Goal: Information Seeking & Learning: Find specific fact

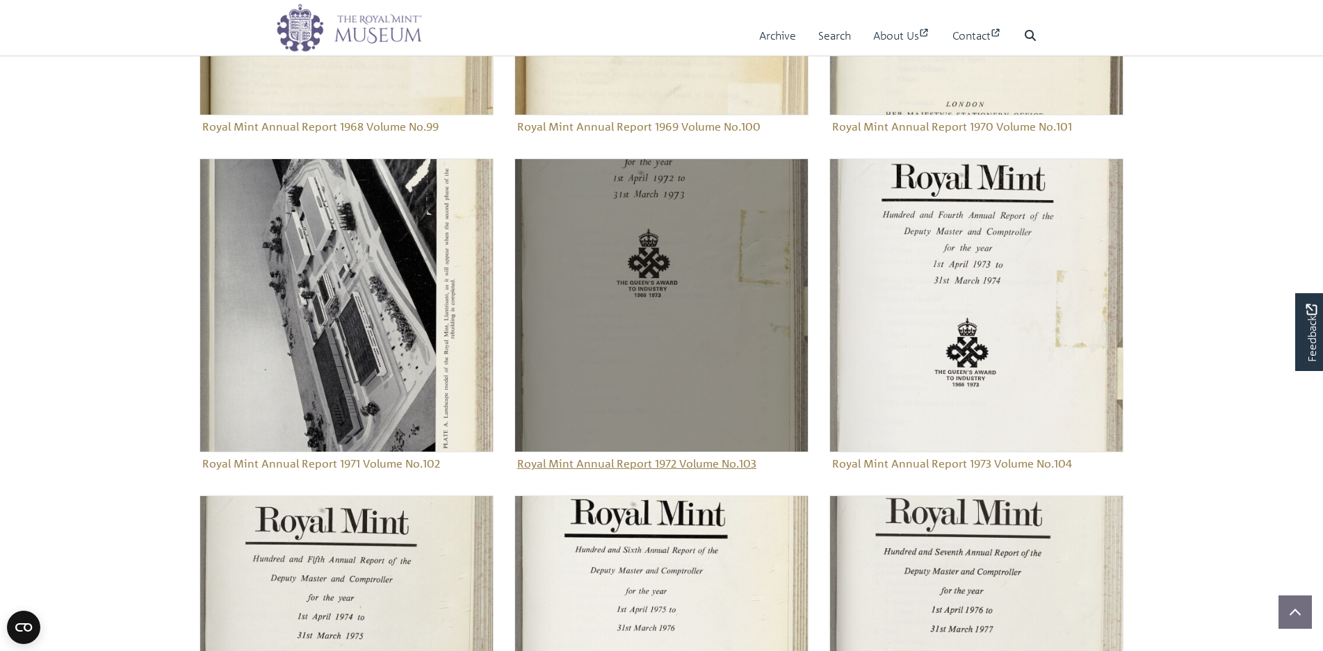
scroll to position [979, 0]
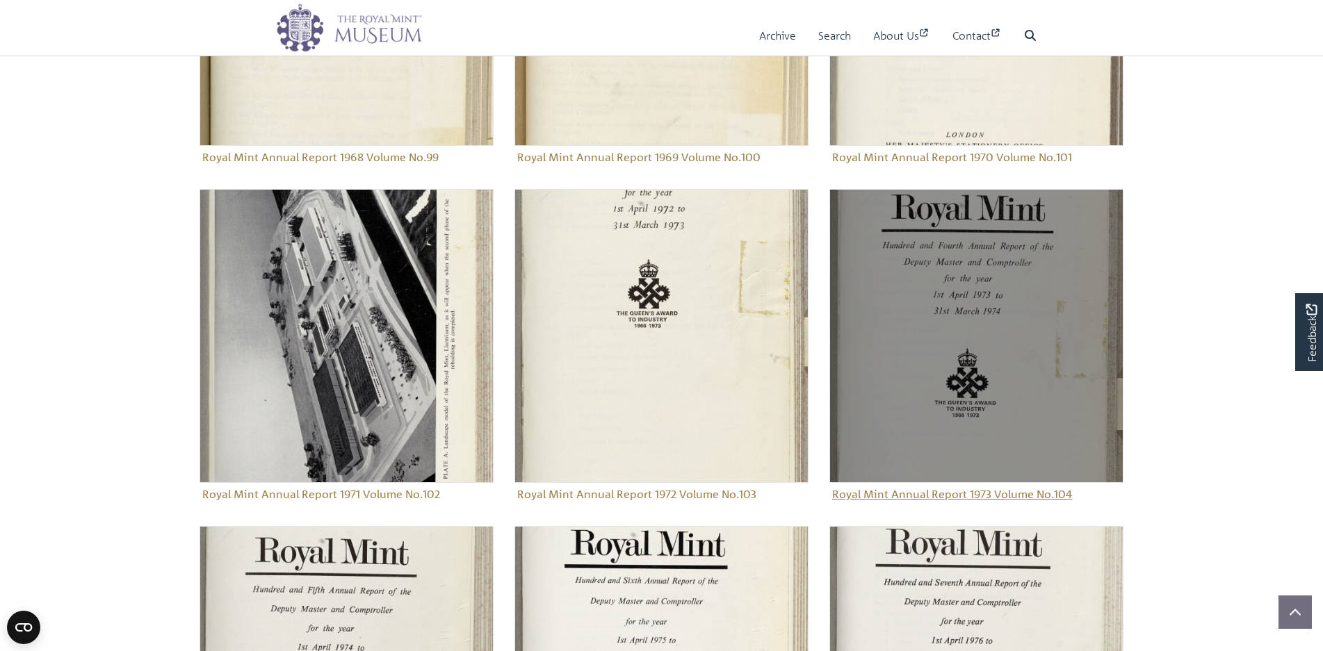
click at [959, 494] on figure "Royal Mint Annual Report 1973 Volume No.104" at bounding box center [976, 347] width 294 height 316
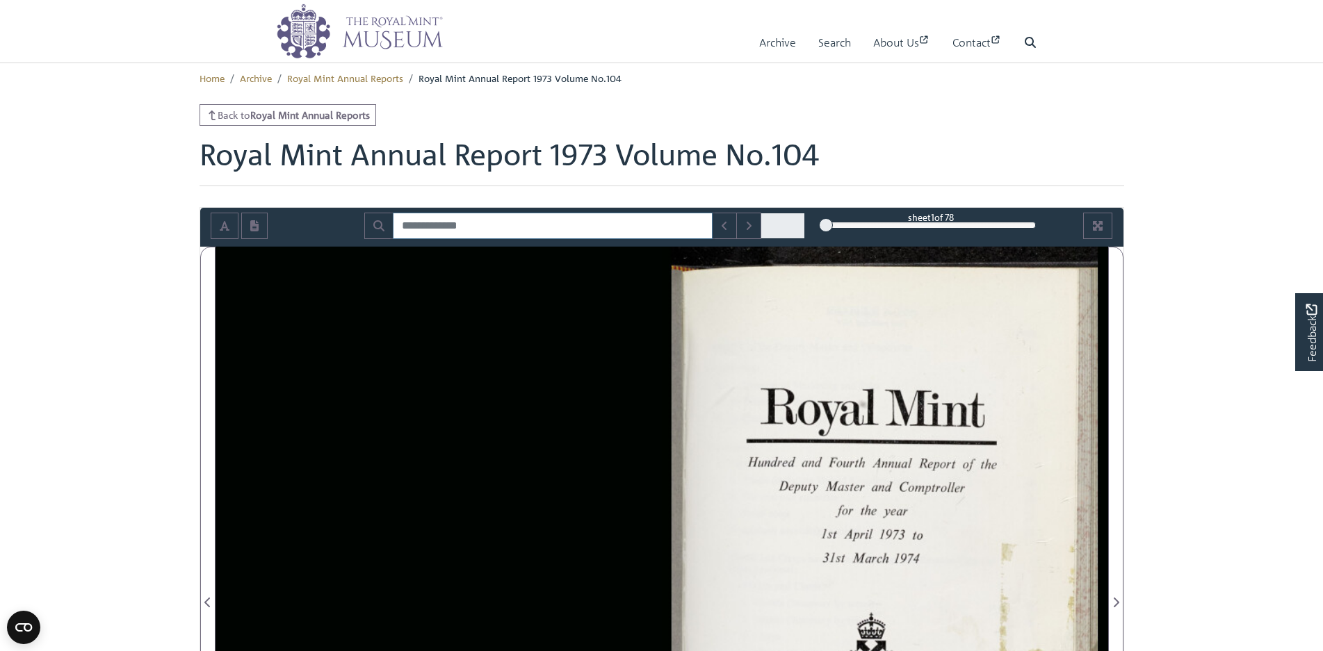
click at [468, 231] on input "Search for" at bounding box center [553, 226] width 320 height 26
type input "**********"
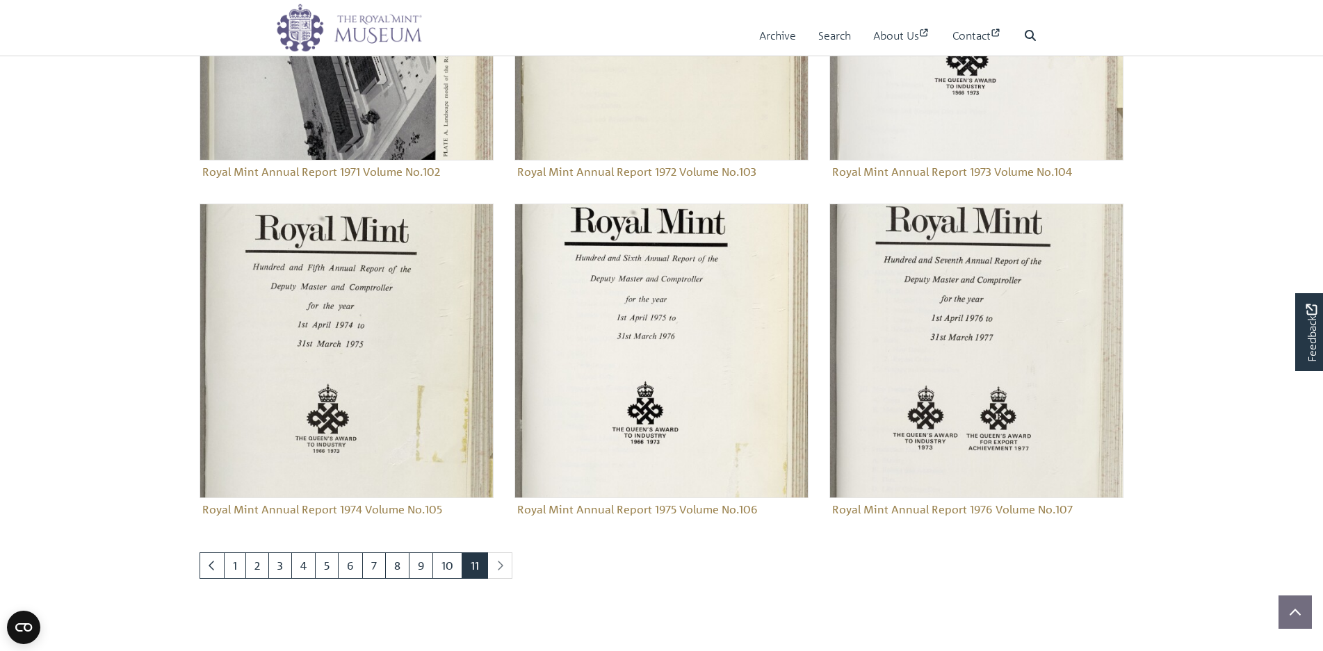
scroll to position [1367, 0]
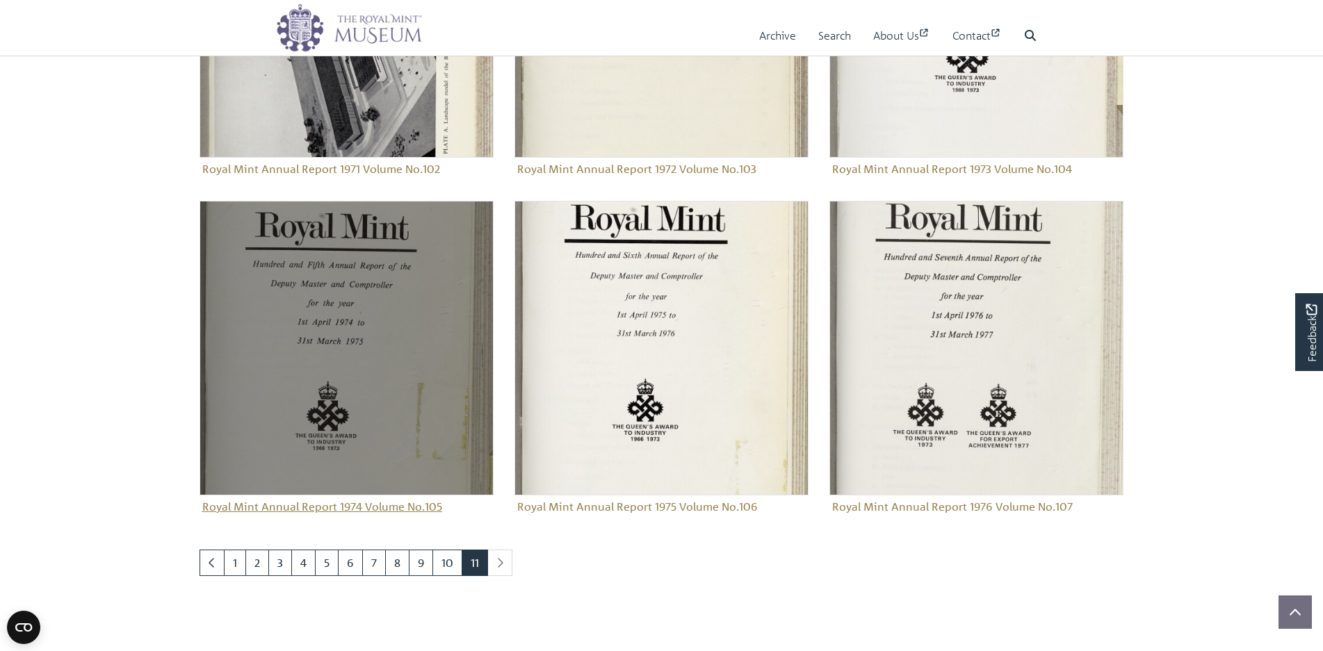
click at [355, 509] on figure "Royal Mint Annual Report 1974 Volume No.105" at bounding box center [347, 359] width 294 height 316
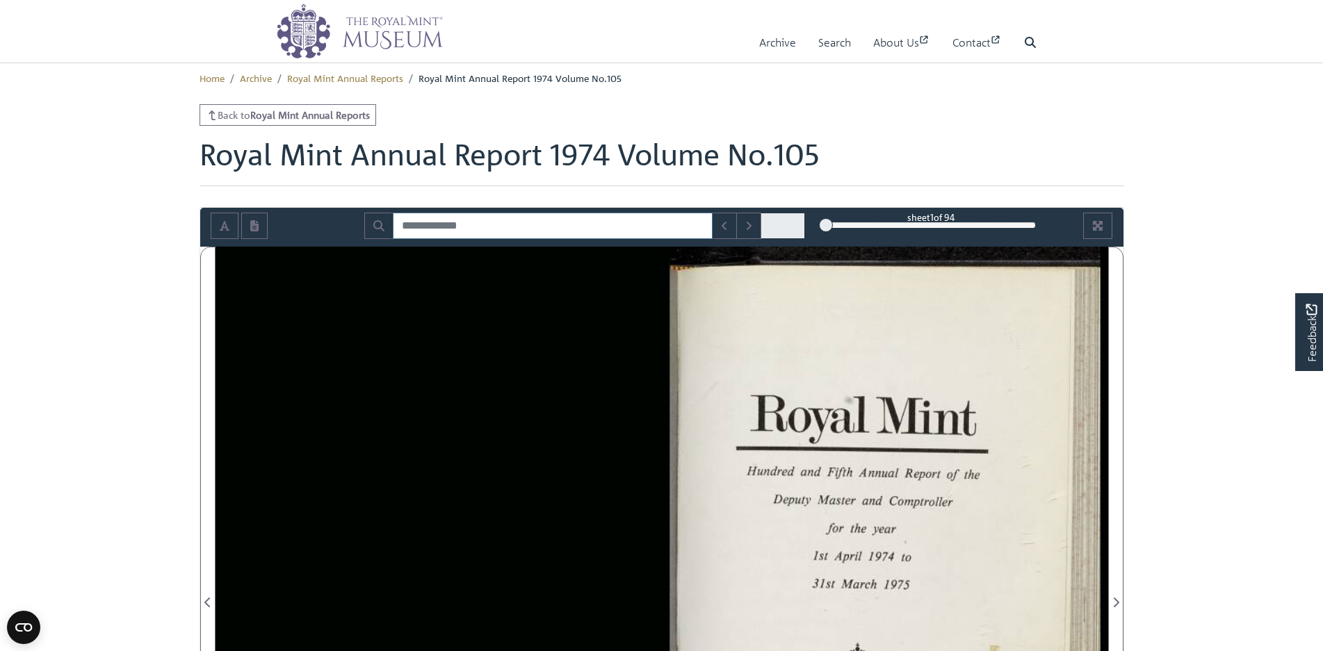
click at [479, 225] on input "Search for" at bounding box center [553, 226] width 320 height 26
type input "*"
type input "**********"
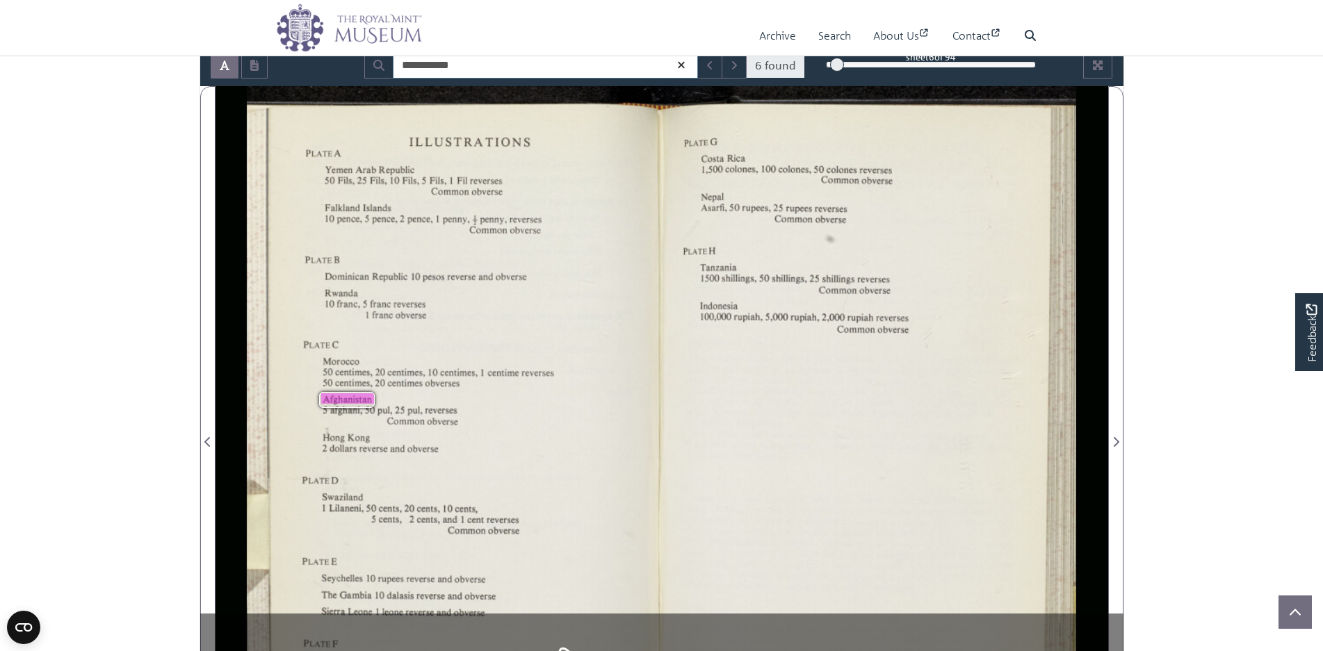
scroll to position [139, 0]
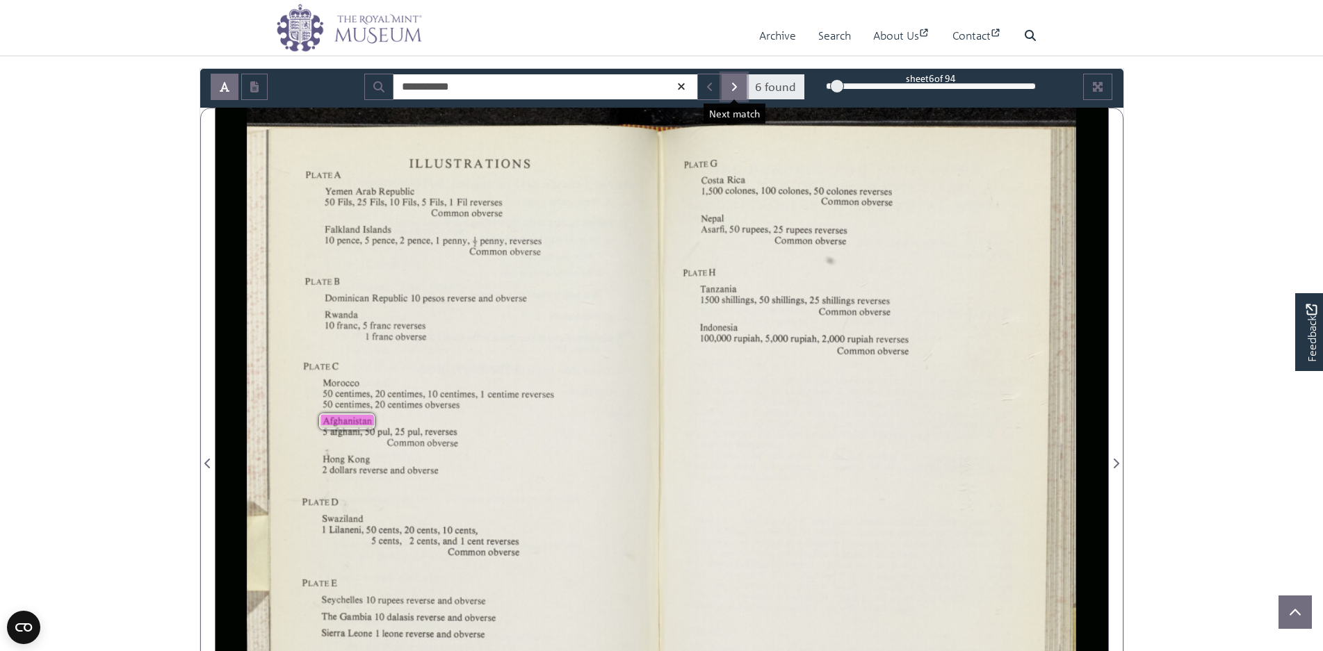
click at [734, 86] on icon "Next Match" at bounding box center [734, 86] width 7 height 11
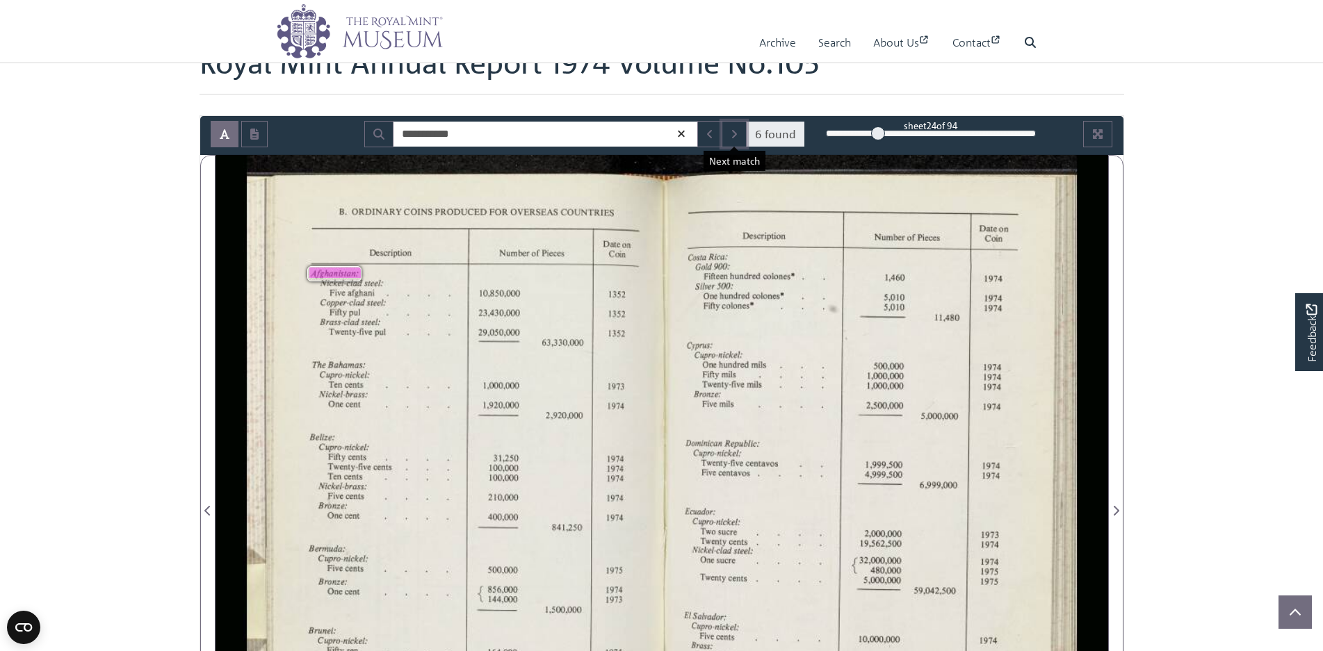
scroll to position [70, 0]
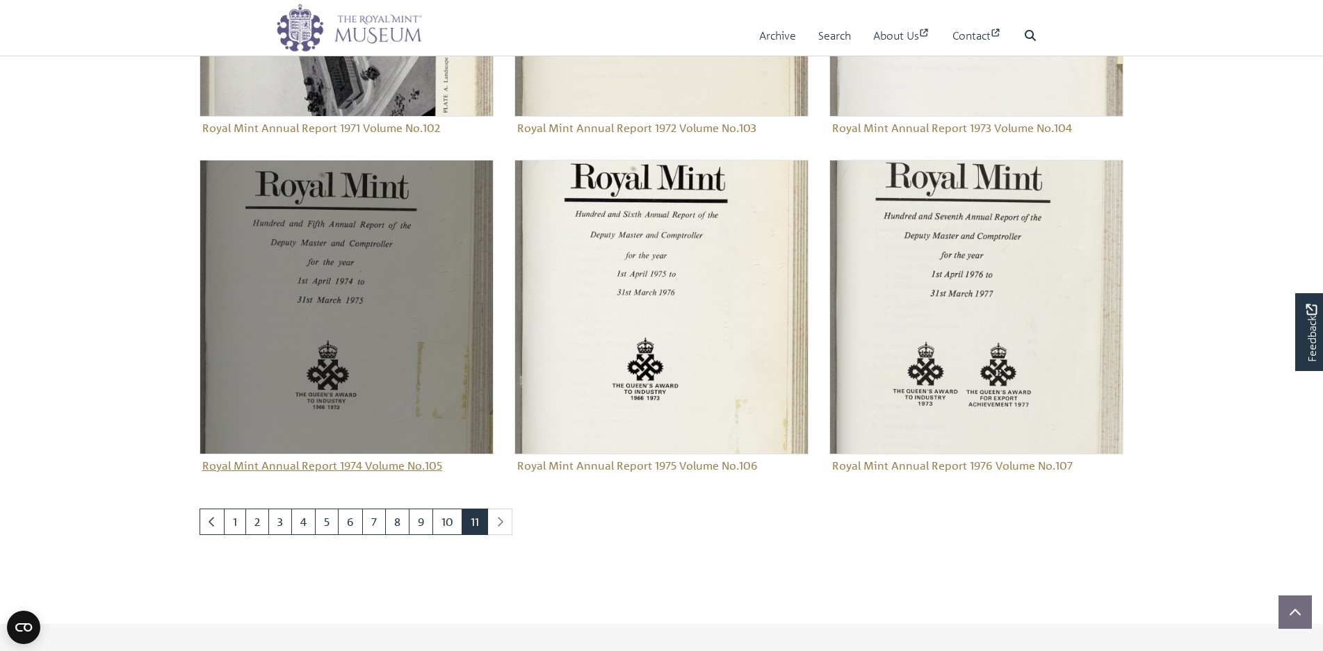
scroll to position [1338, 0]
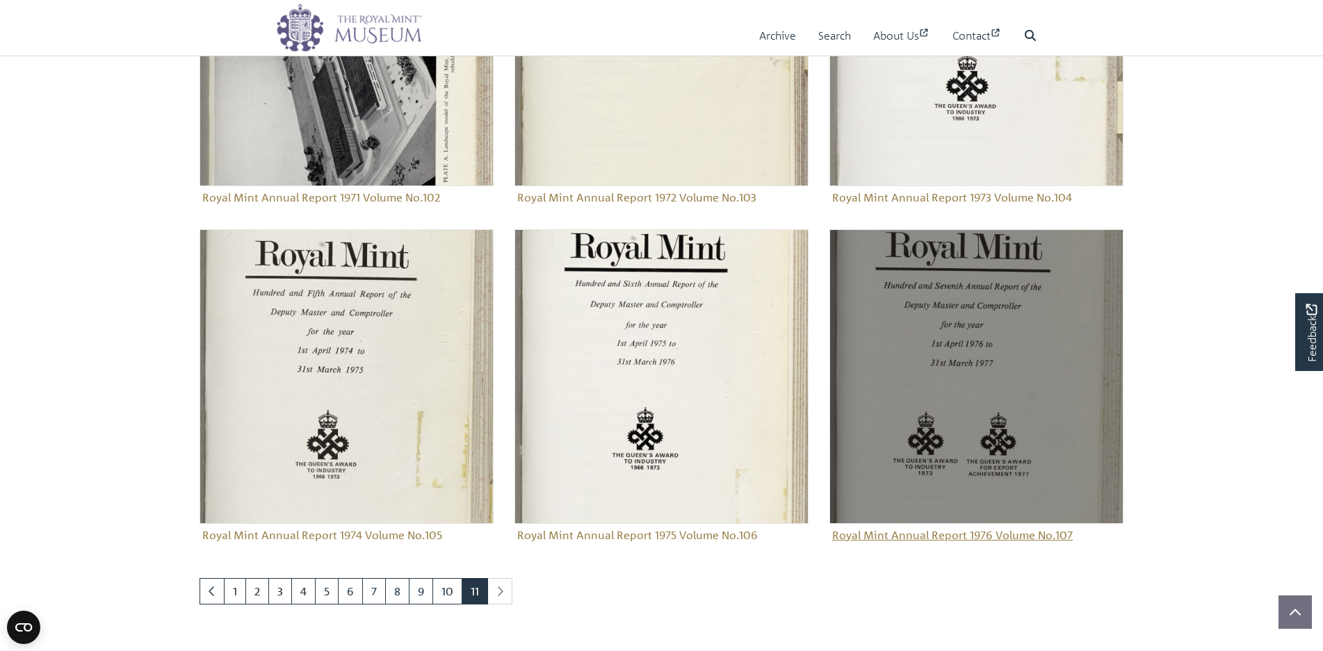
click at [924, 541] on figure "Royal Mint Annual Report 1976 Volume No.107" at bounding box center [976, 387] width 294 height 316
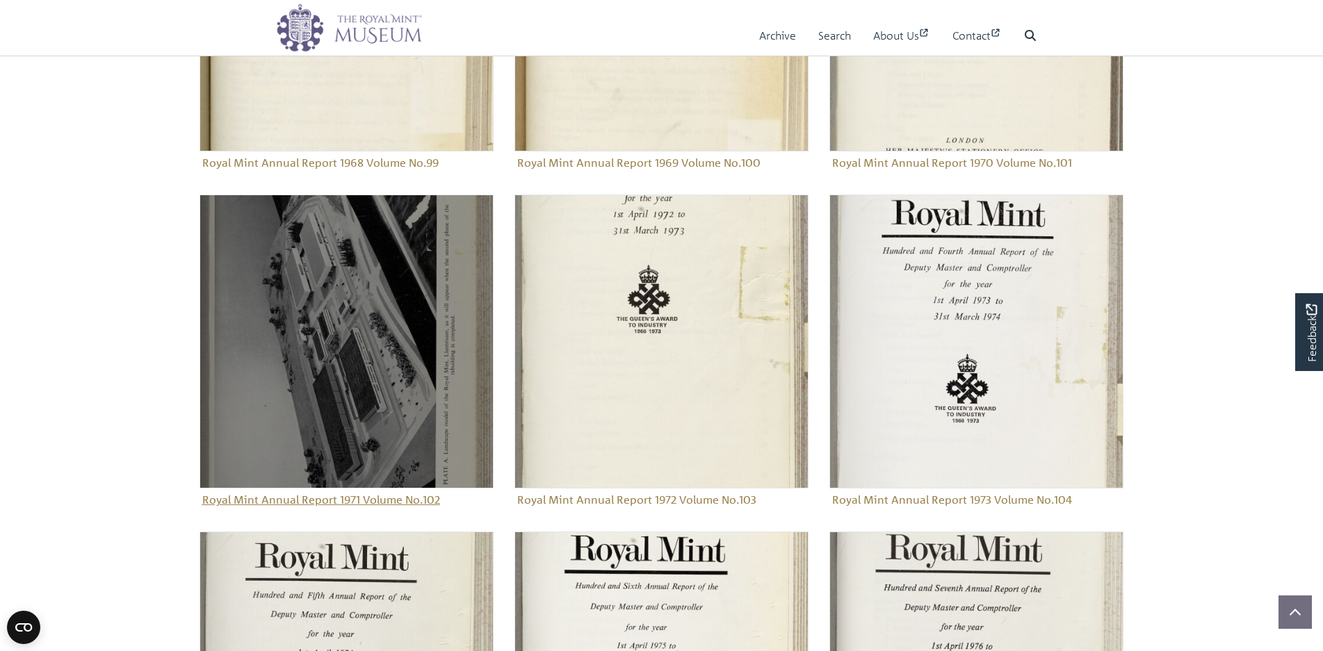
scroll to position [1060, 0]
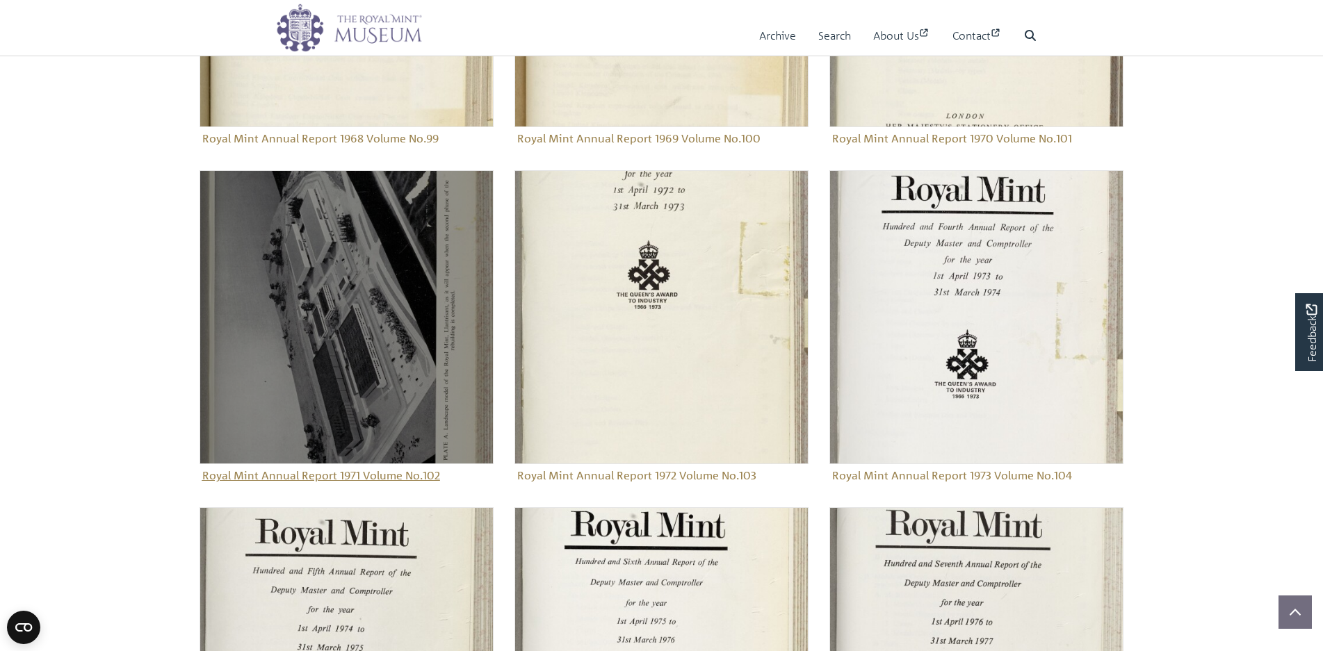
click at [321, 478] on figure "Royal Mint Annual Report 1971 Volume No.102" at bounding box center [347, 328] width 294 height 316
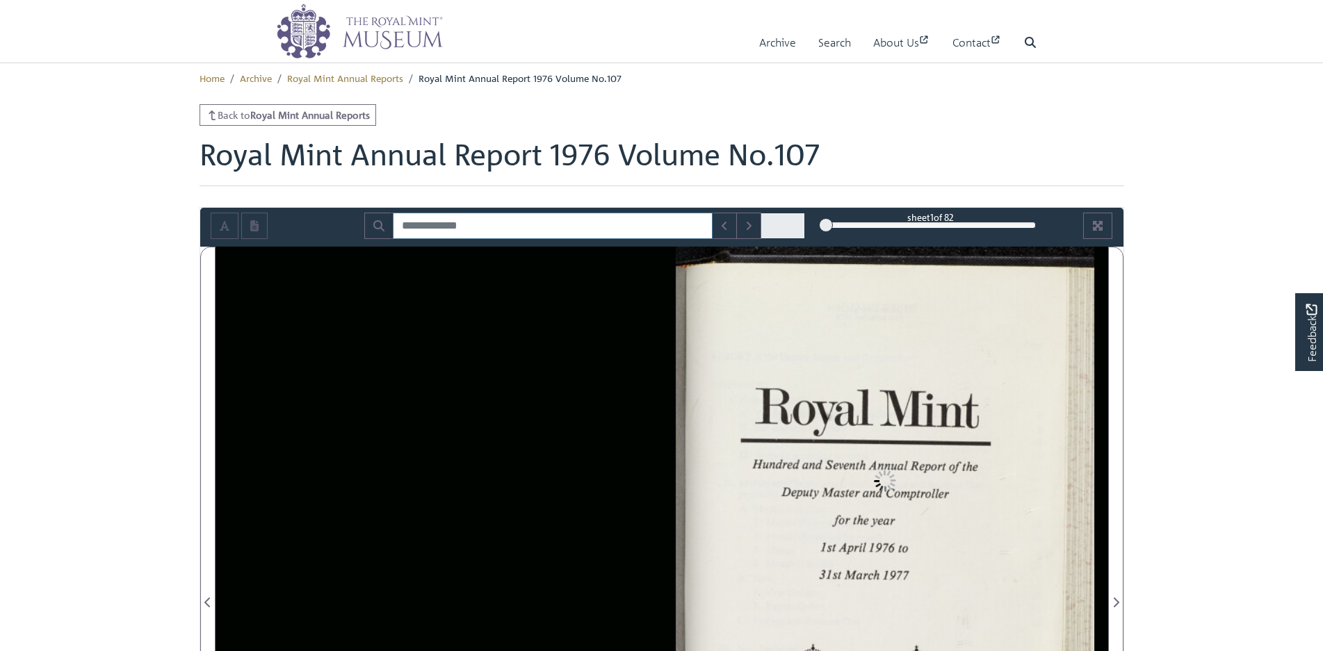
click at [453, 221] on input "Search for" at bounding box center [553, 226] width 320 height 26
type input "*"
type input "*******"
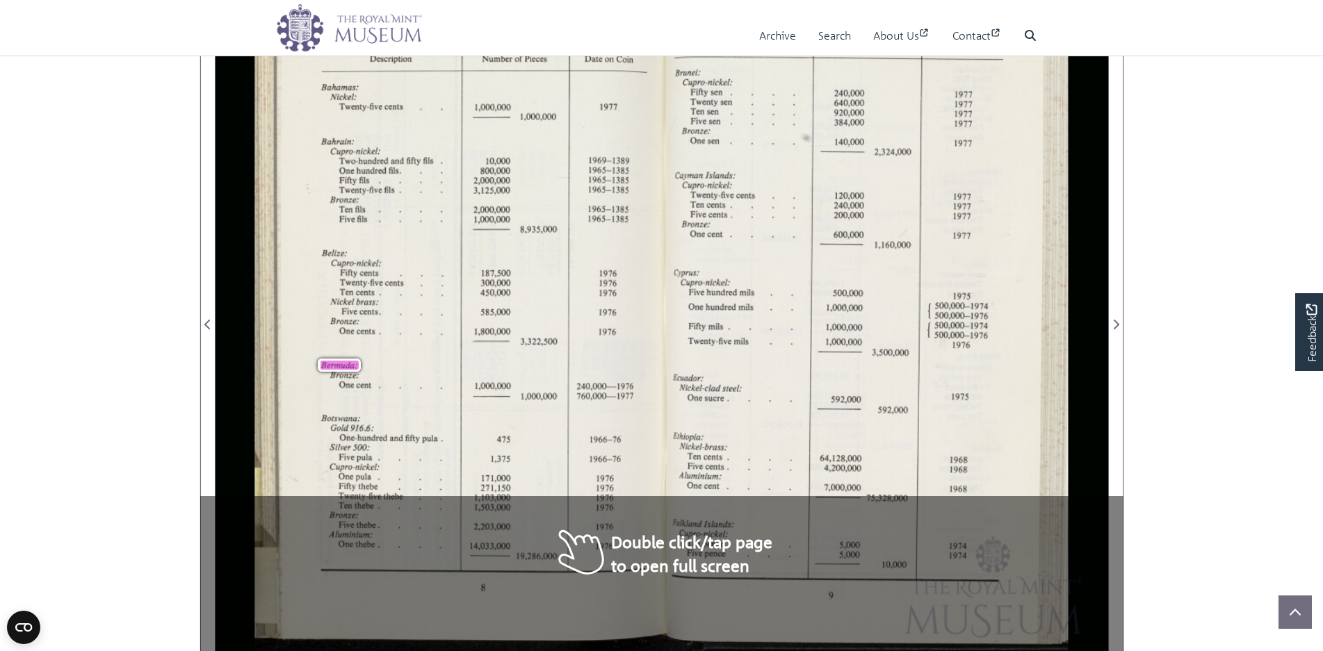
scroll to position [139, 0]
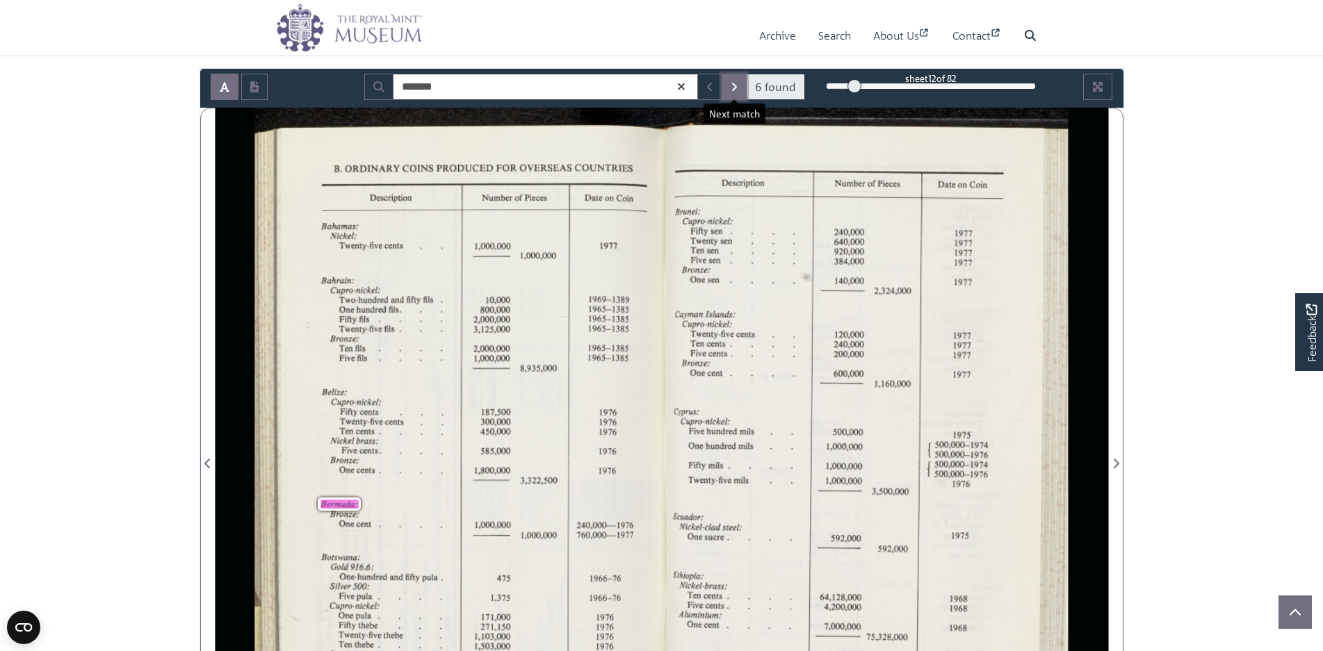
click at [736, 92] on icon "Next Match" at bounding box center [734, 86] width 7 height 11
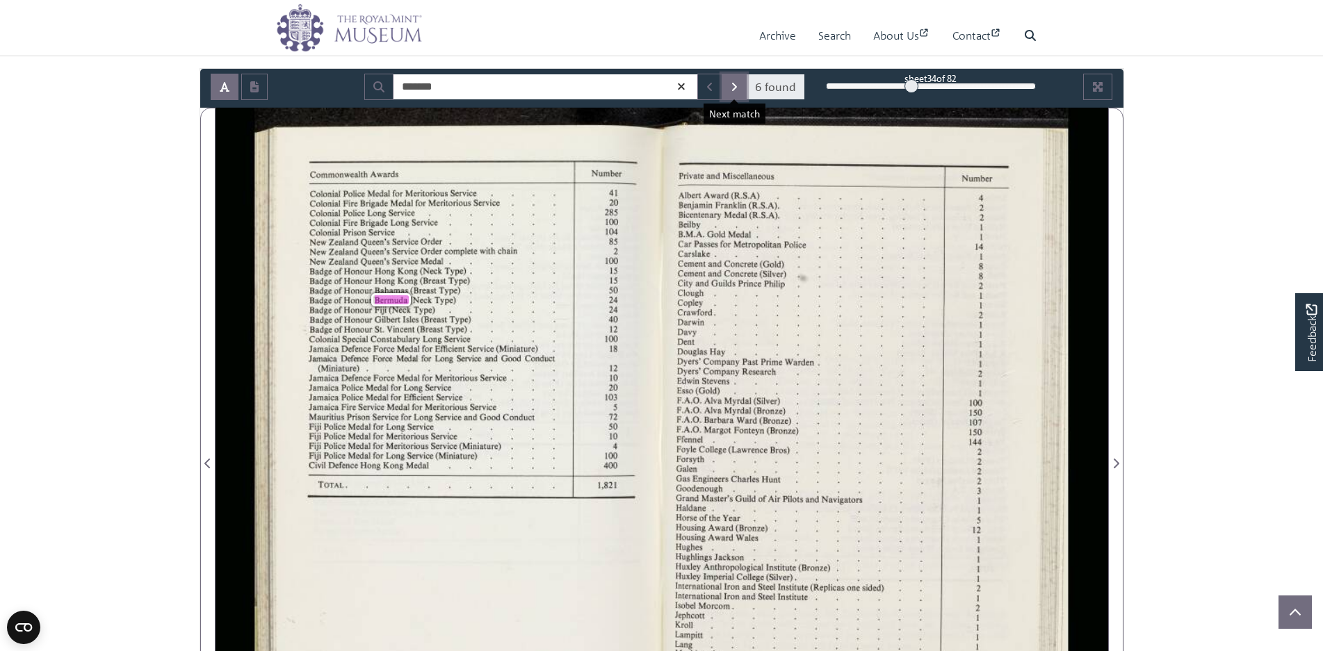
click at [736, 92] on icon "Next Match" at bounding box center [734, 86] width 7 height 11
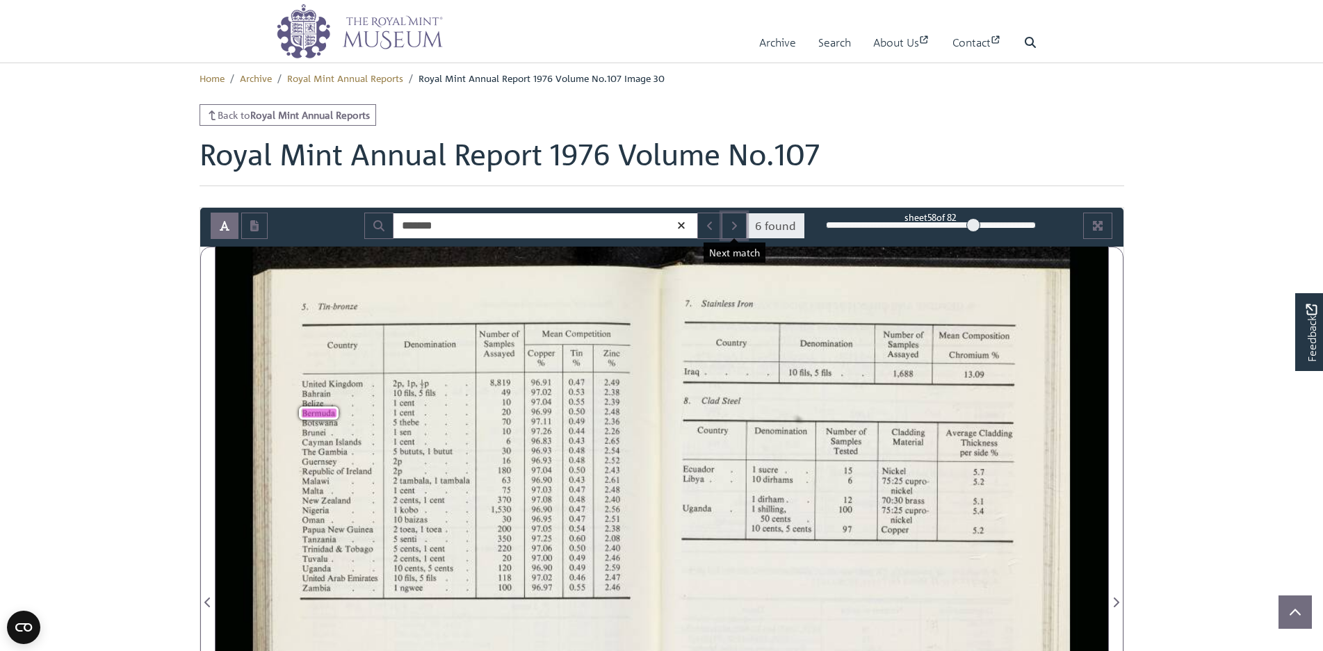
scroll to position [70, 0]
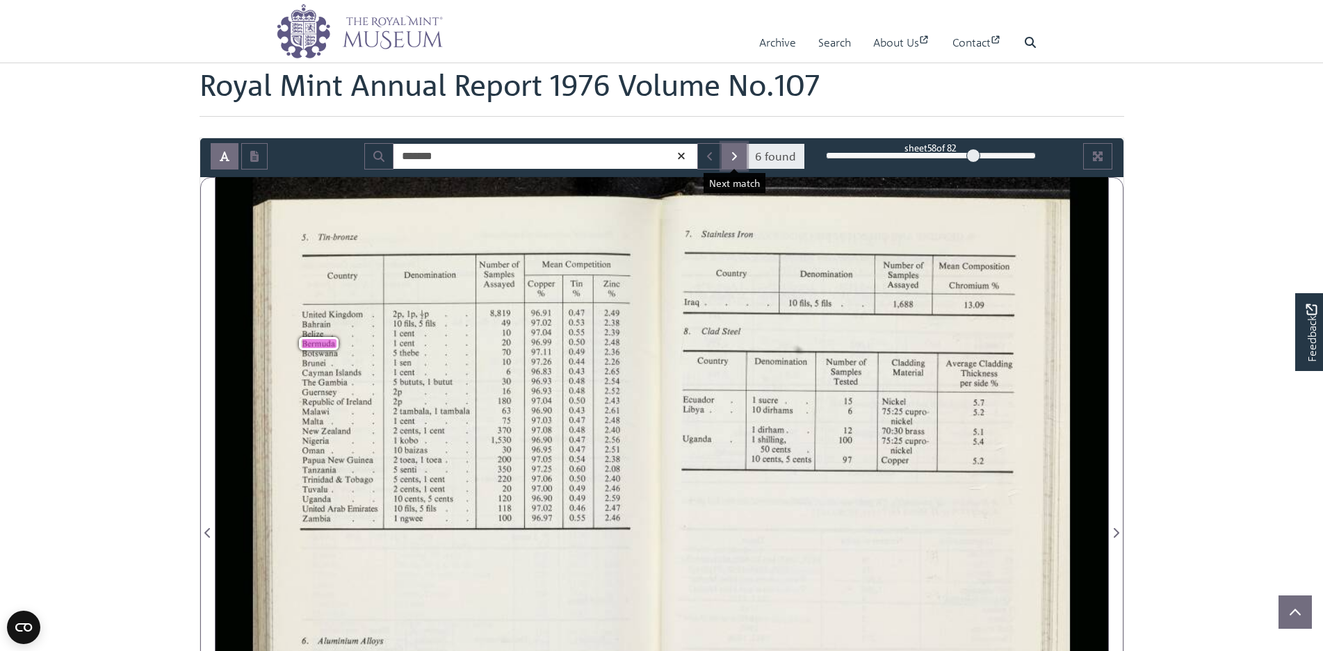
click at [738, 159] on icon "Next Match" at bounding box center [734, 156] width 7 height 11
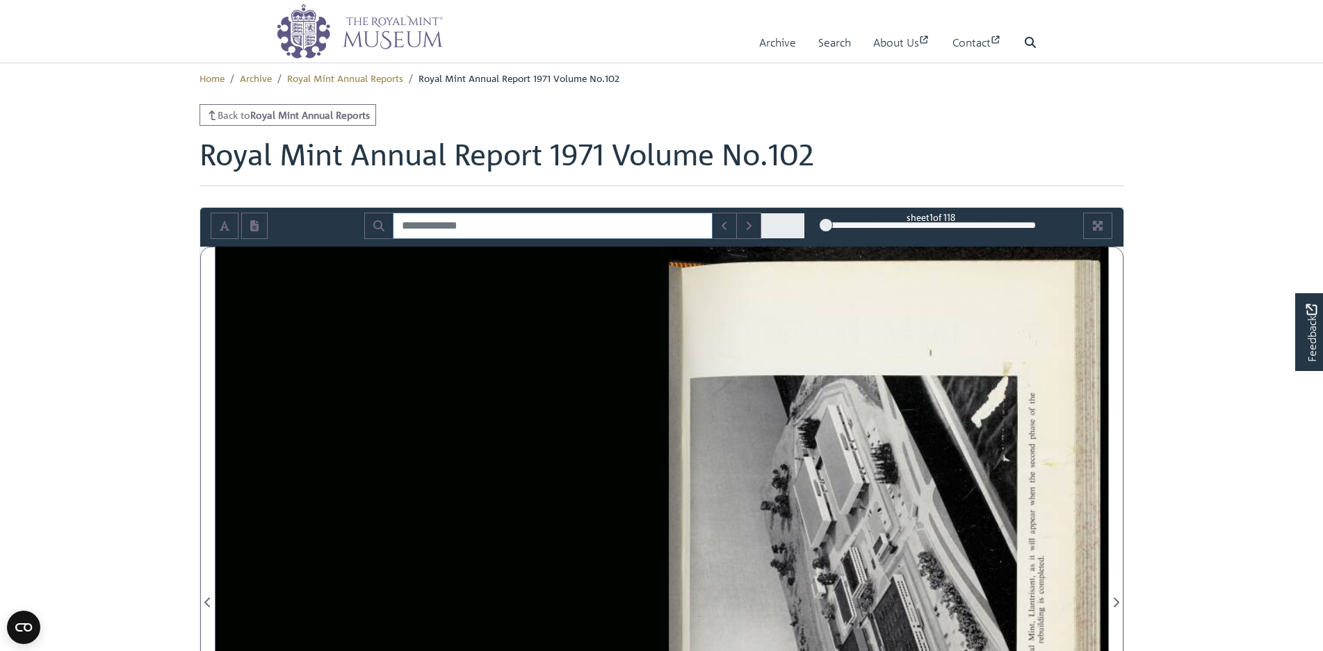
click at [430, 225] on input "Search for" at bounding box center [553, 226] width 320 height 26
type input "********"
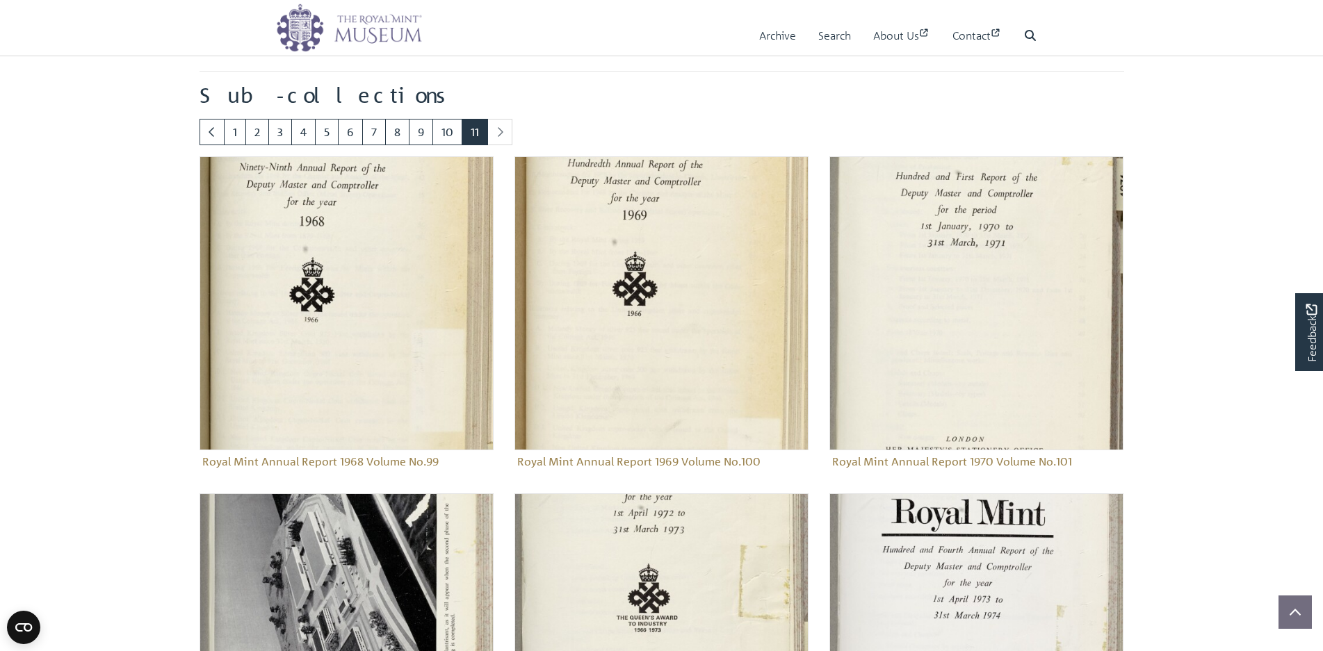
scroll to position [741, 0]
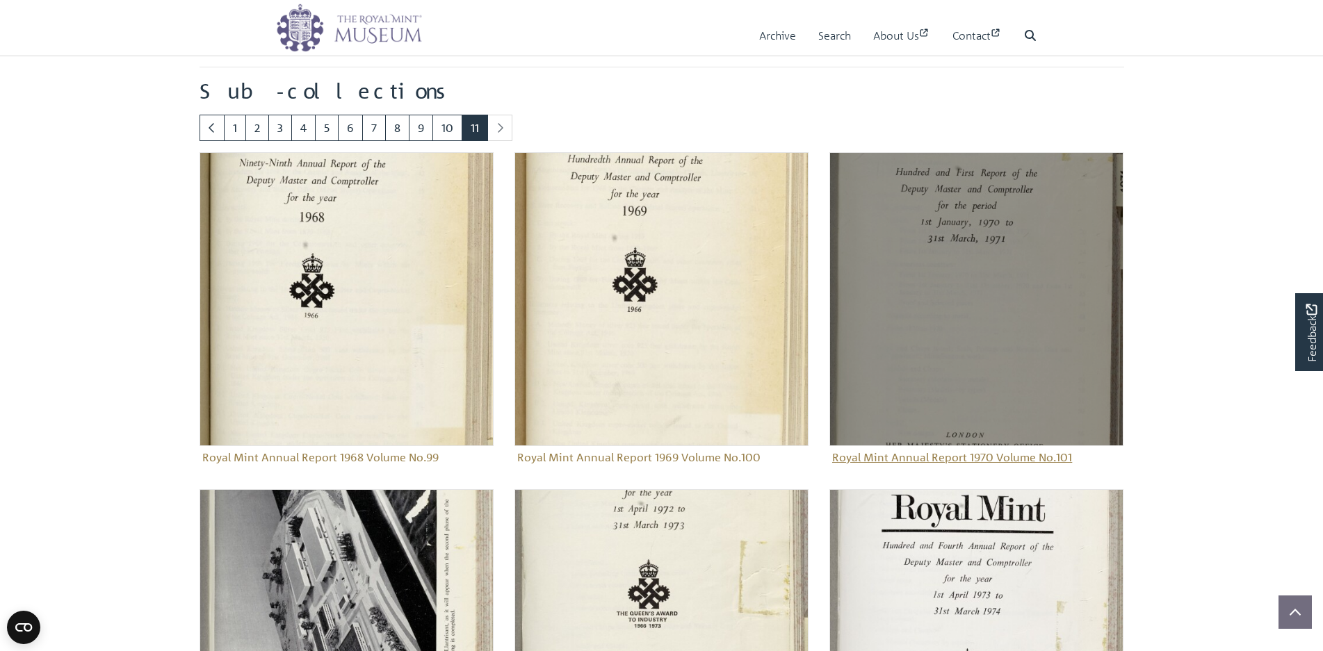
click at [958, 455] on figure "Royal Mint Annual Report 1970 Volume No.101" at bounding box center [976, 310] width 294 height 316
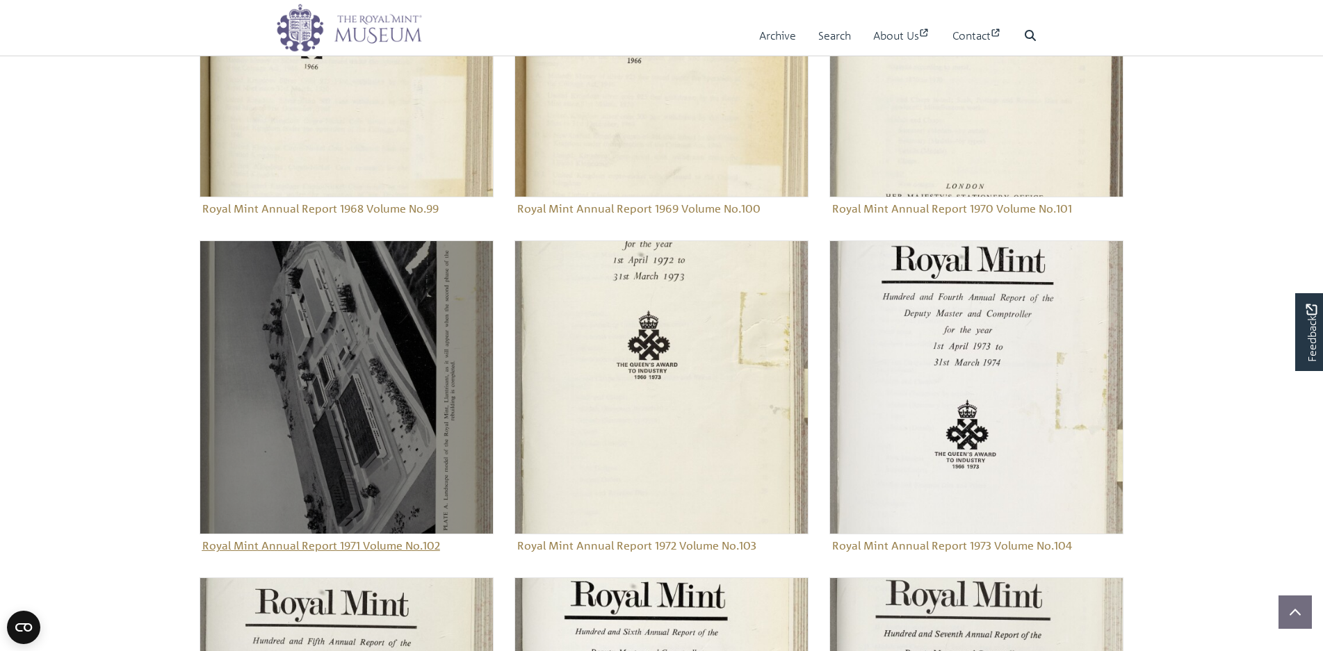
scroll to position [1089, 0]
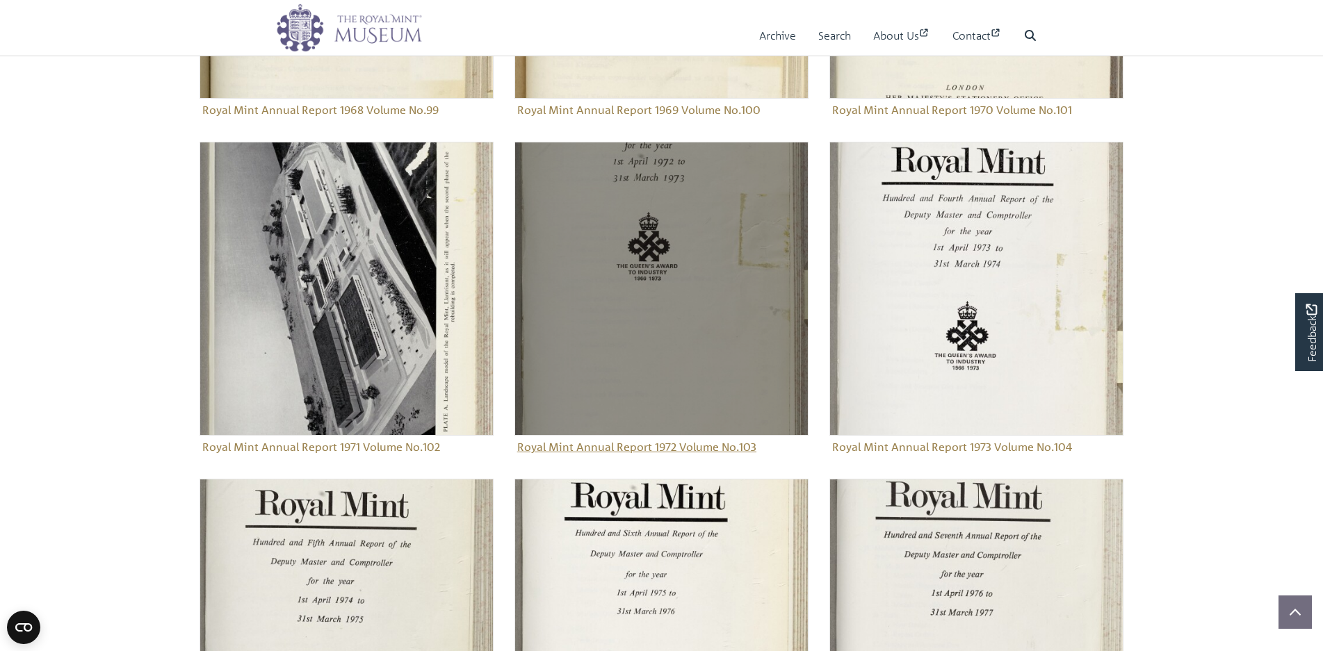
click at [628, 448] on figure "Royal Mint Annual Report 1972 Volume No.103" at bounding box center [661, 300] width 294 height 316
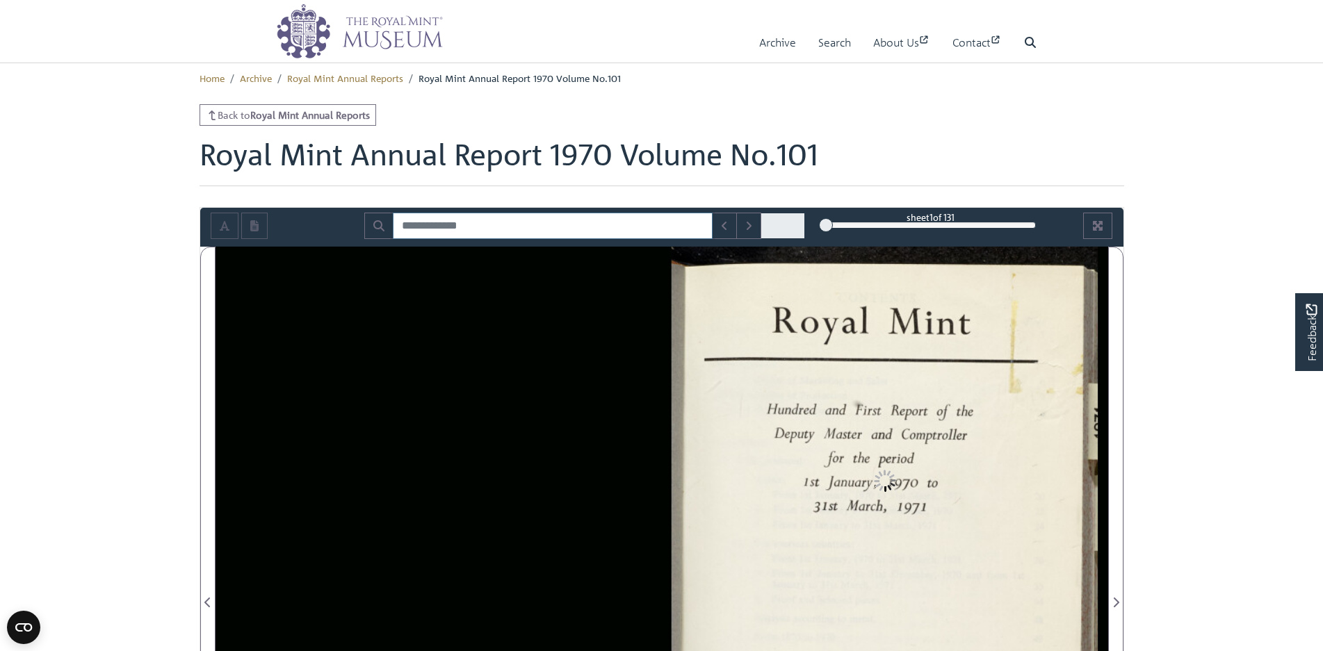
click at [423, 227] on input "Search for" at bounding box center [553, 226] width 320 height 26
type input "********"
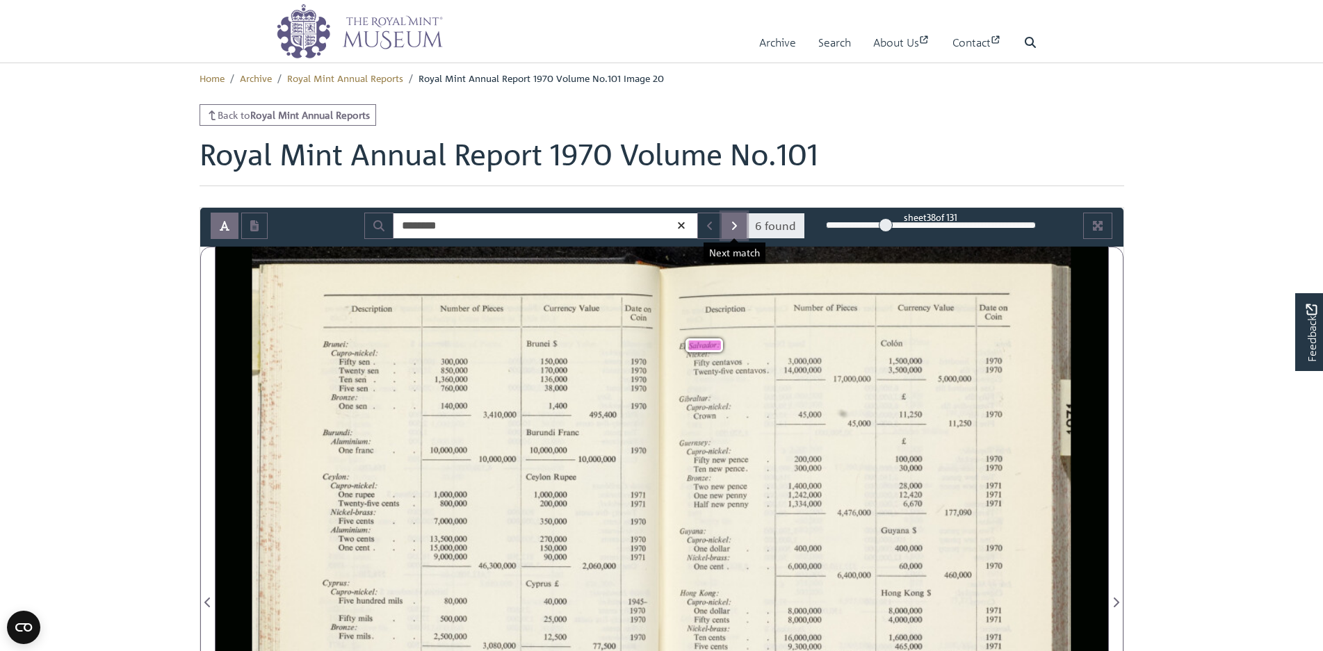
click at [738, 229] on icon "Next Match" at bounding box center [734, 225] width 7 height 11
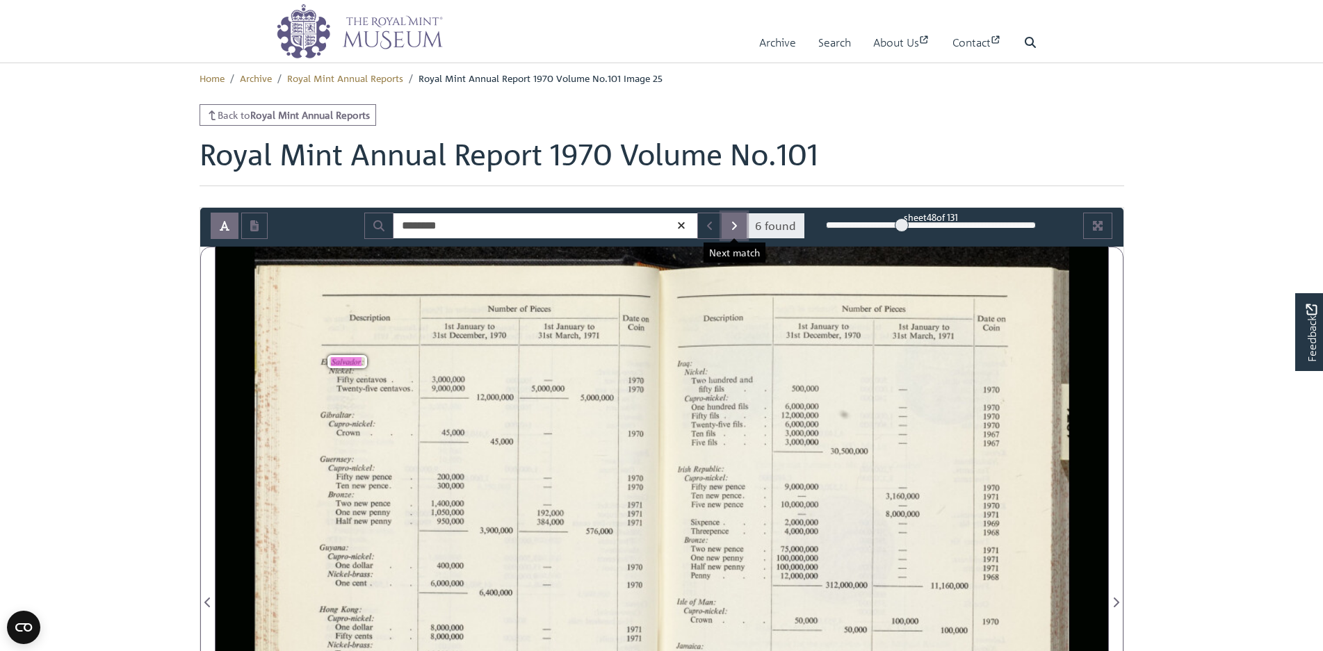
click at [738, 229] on icon "Next Match" at bounding box center [734, 225] width 7 height 11
click at [735, 224] on icon "Next Match" at bounding box center [734, 226] width 5 height 8
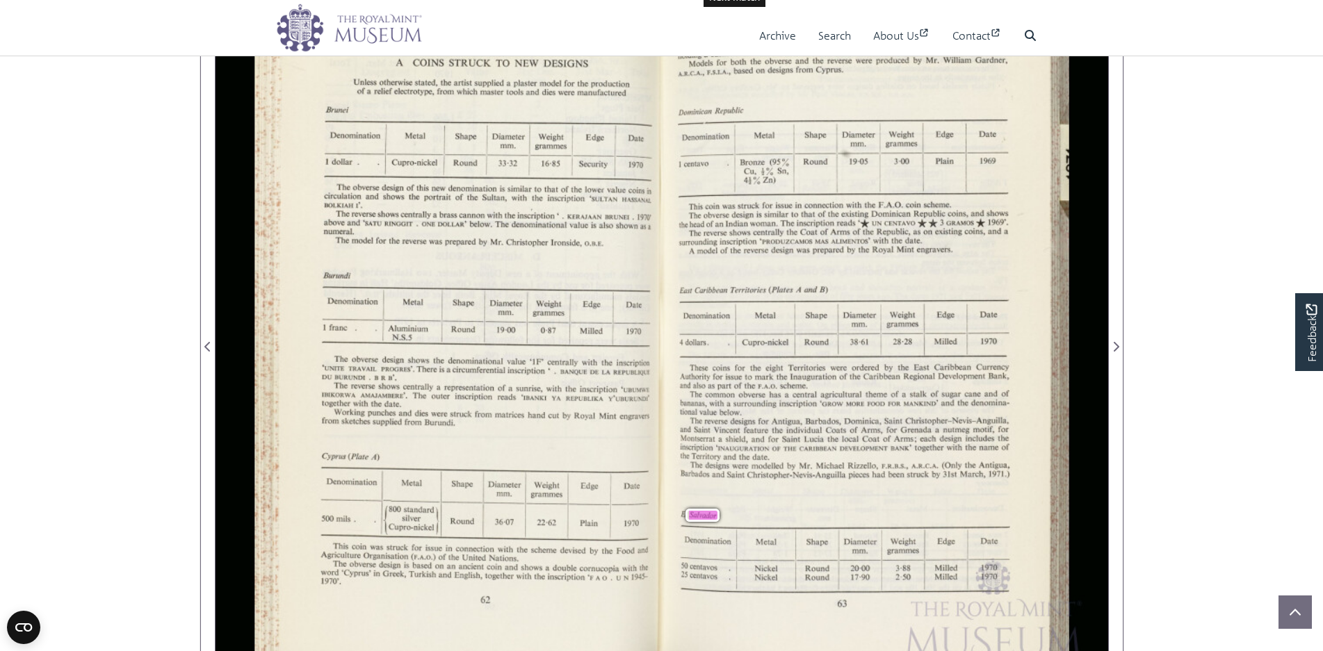
scroll to position [278, 0]
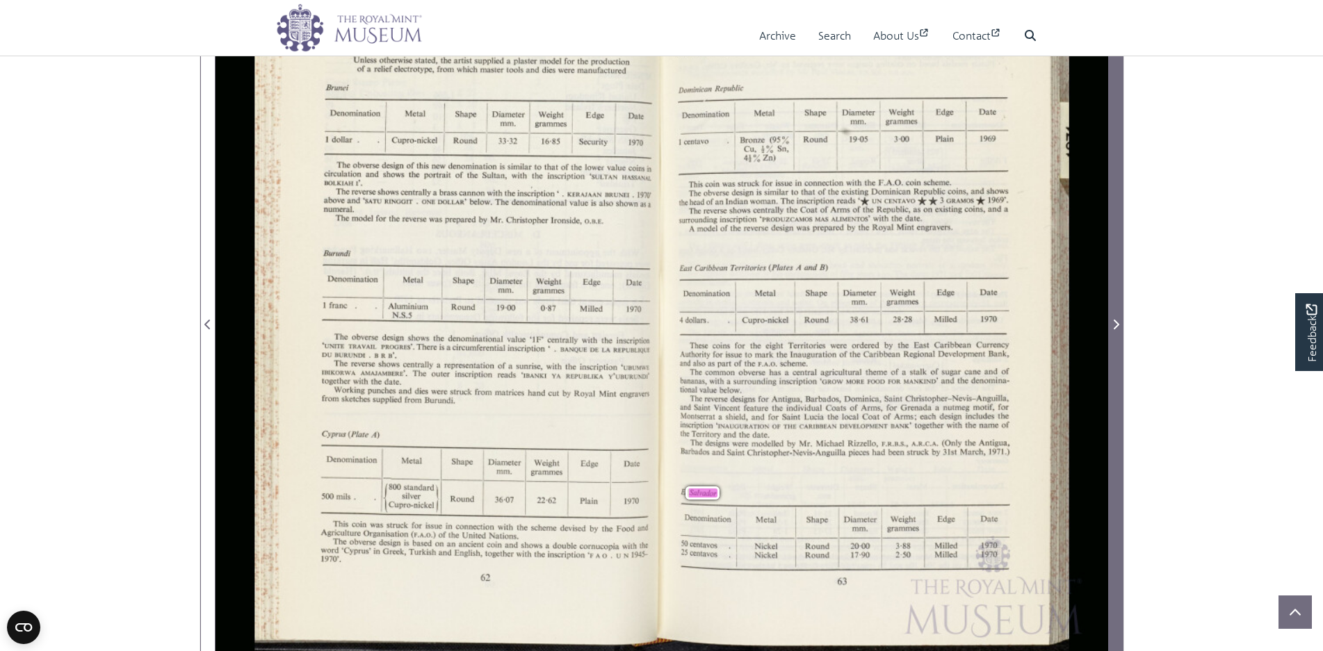
click at [1115, 327] on icon "Next Page" at bounding box center [1115, 324] width 7 height 11
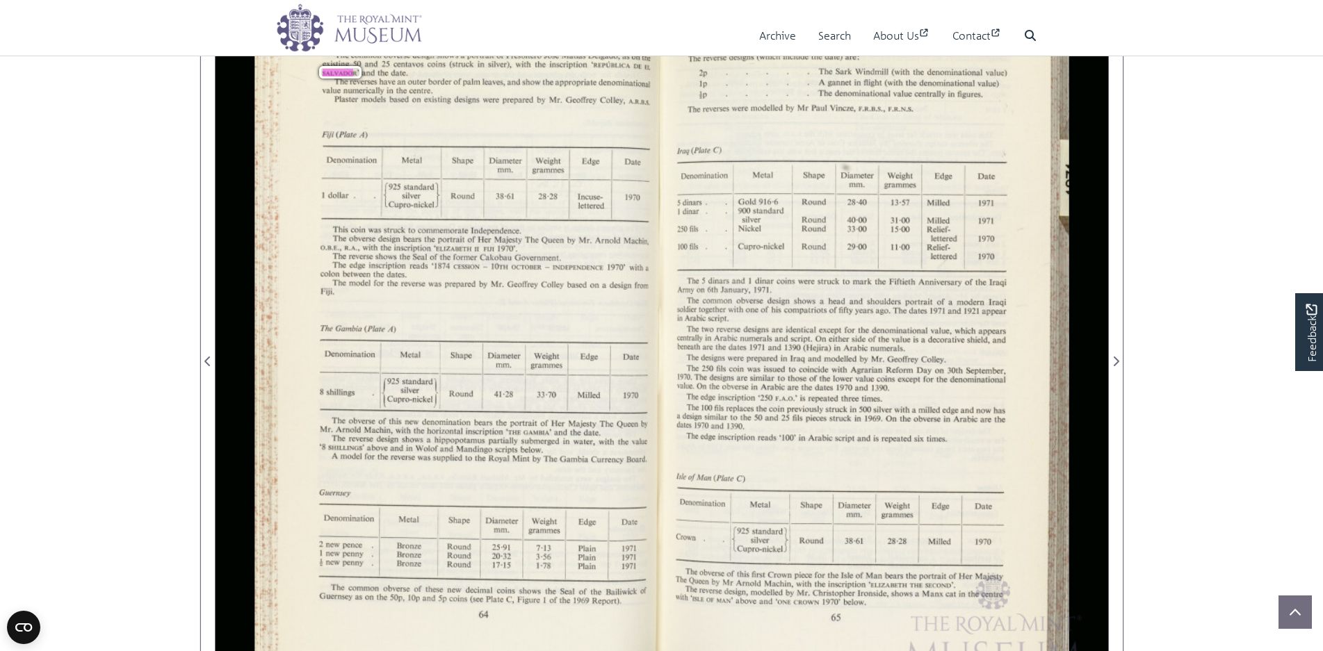
scroll to position [139, 0]
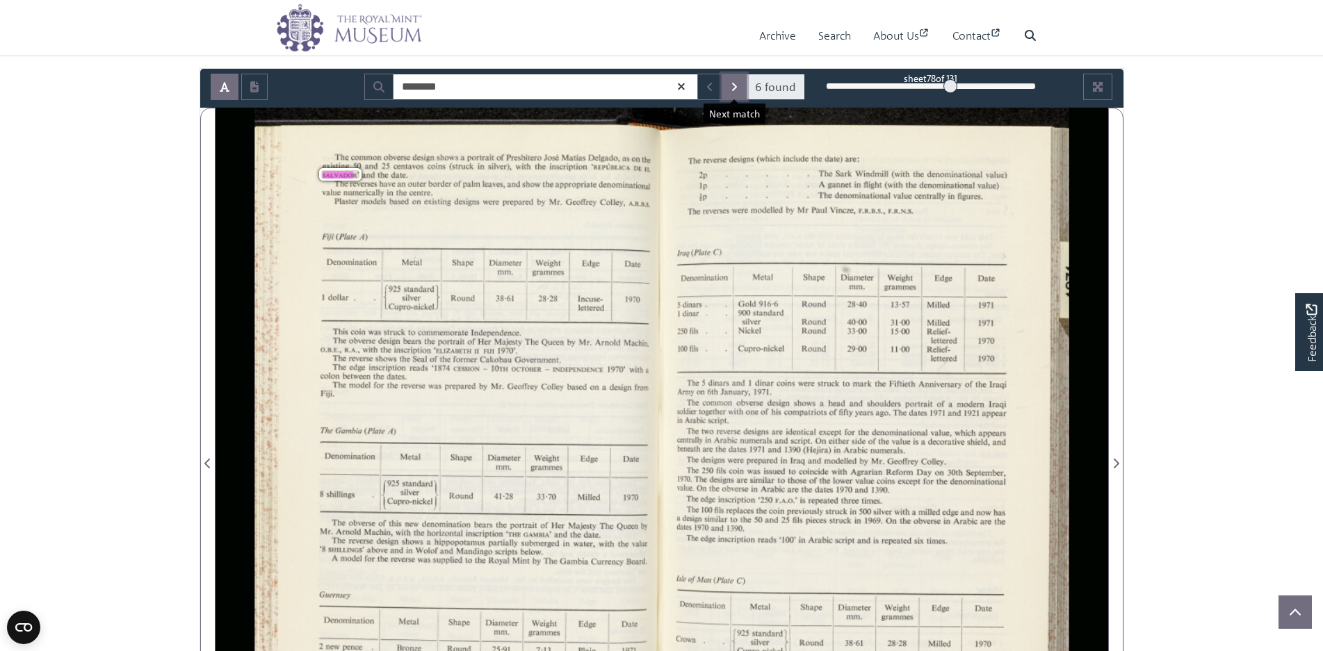
click at [737, 89] on icon "Next Match" at bounding box center [734, 86] width 7 height 11
click at [710, 88] on icon "Previous Match" at bounding box center [709, 87] width 5 height 8
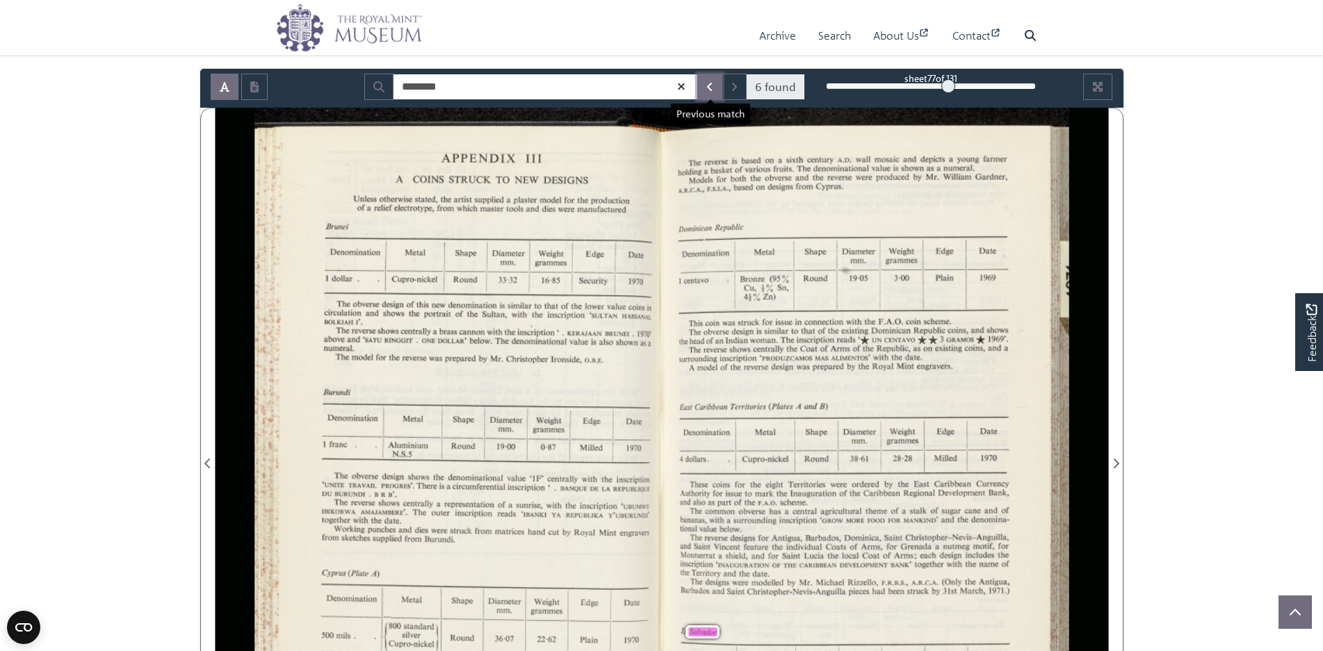
click at [710, 88] on icon "Previous Match" at bounding box center [709, 87] width 5 height 8
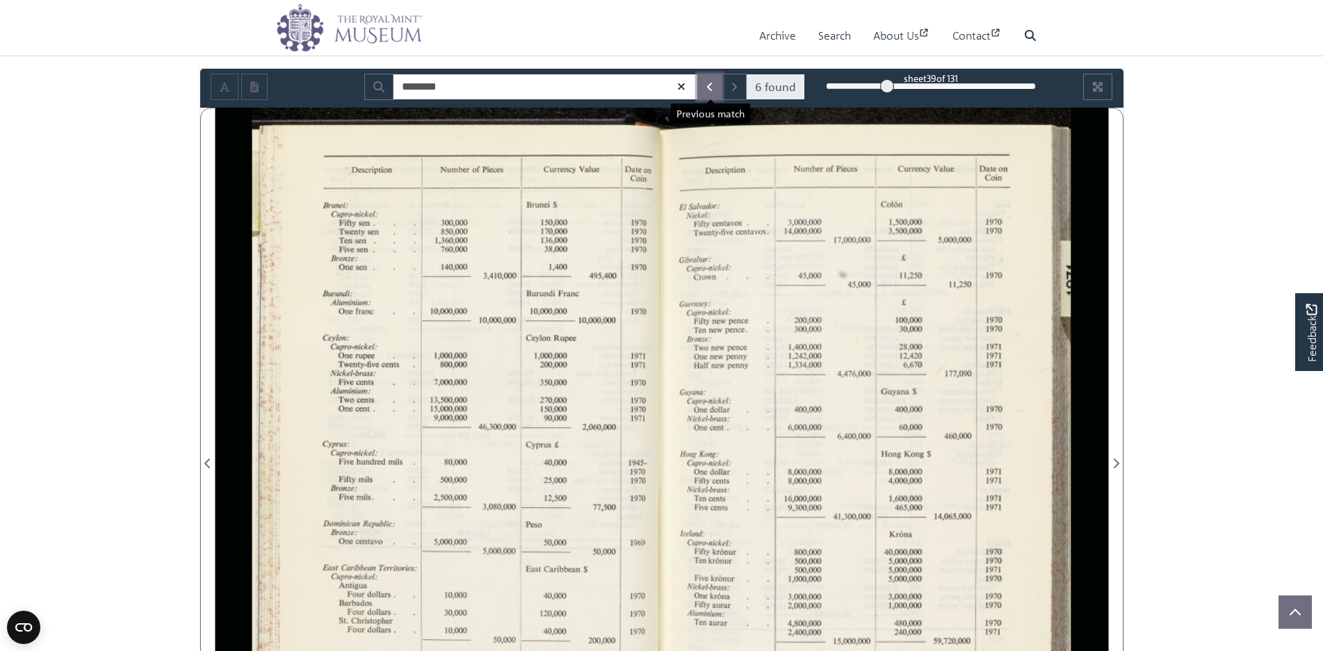
click at [710, 88] on icon "Previous Match" at bounding box center [709, 87] width 5 height 8
click at [684, 89] on icon at bounding box center [681, 86] width 6 height 6
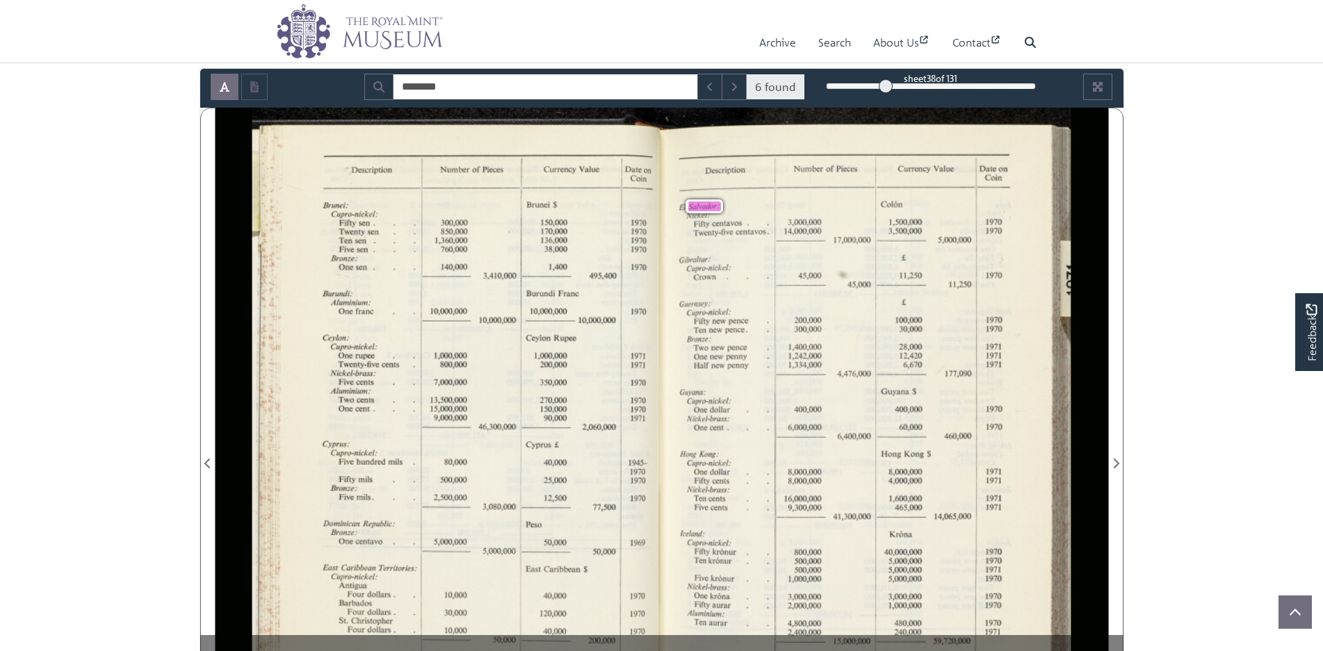
scroll to position [139, 0]
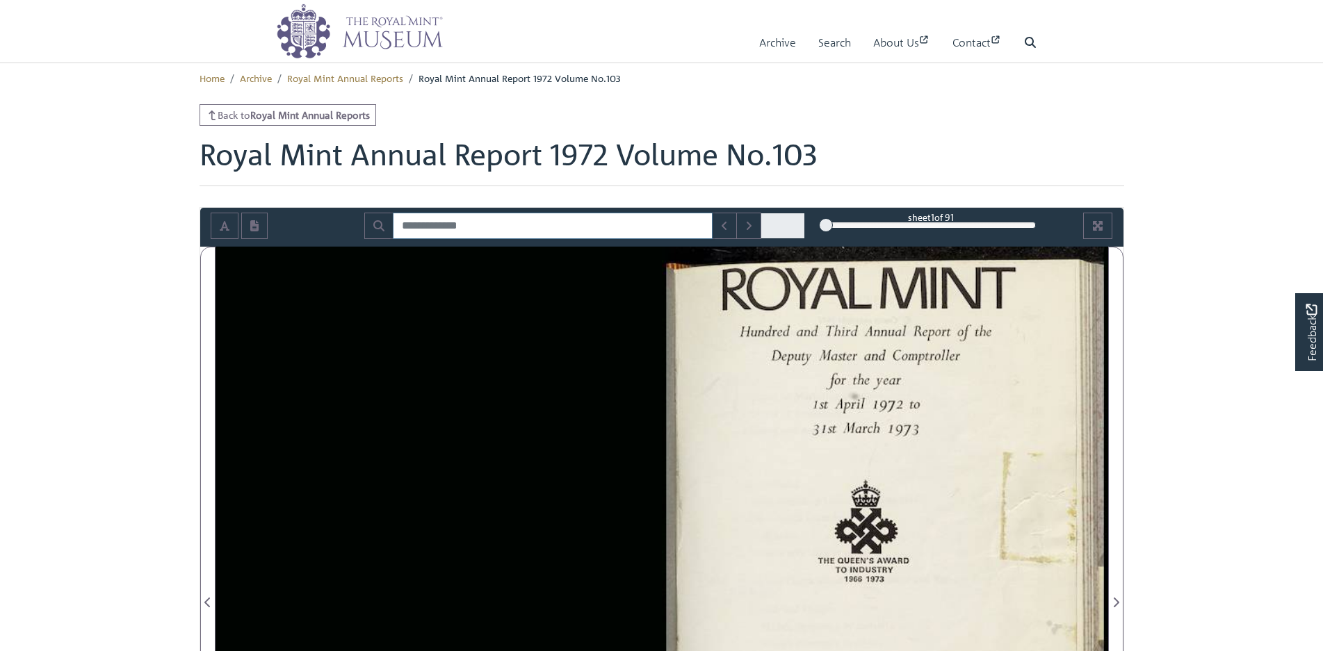
click at [477, 231] on input "Search for" at bounding box center [553, 226] width 320 height 26
type input "********"
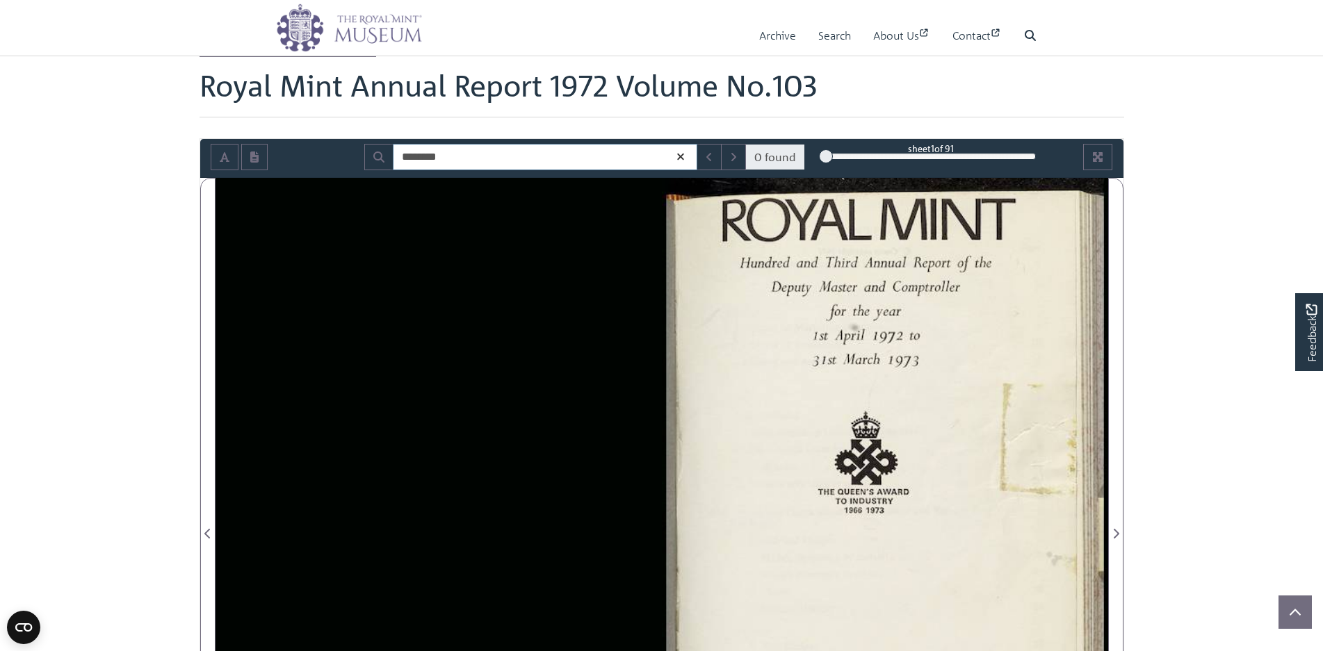
scroll to position [139, 0]
